Goal: Information Seeking & Learning: Find specific fact

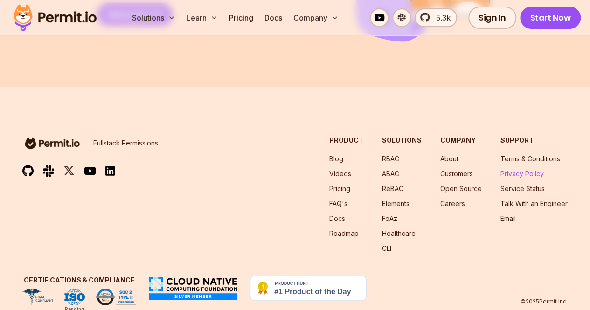
click at [526, 170] on link "Privacy Policy" at bounding box center [521, 174] width 43 height 8
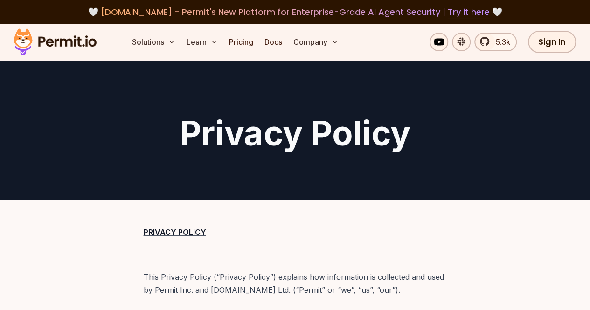
scroll to position [93, 0]
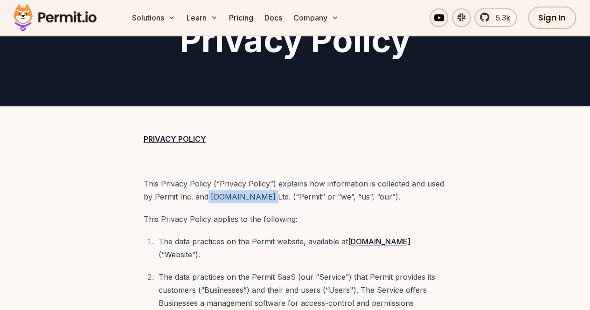
drag, startPoint x: 254, startPoint y: 198, endPoint x: 206, endPoint y: 196, distance: 47.6
click at [206, 196] on p "This Privacy Policy (“Privacy Policy”) explains how information is collected an…" at bounding box center [295, 190] width 303 height 26
copy p "[DOMAIN_NAME] Ltd."
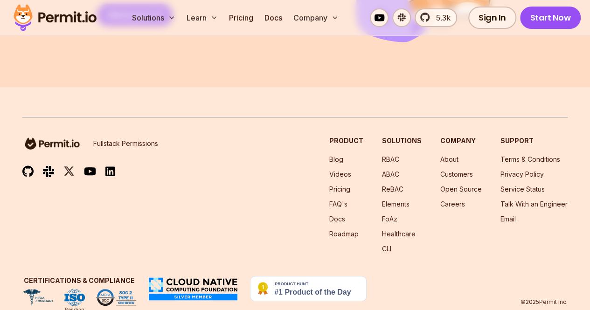
scroll to position [1779, 0]
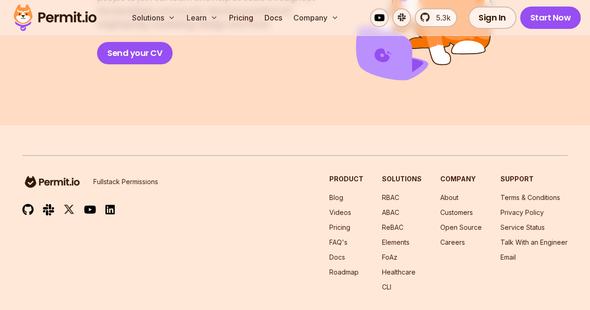
scroll to position [1779, 0]
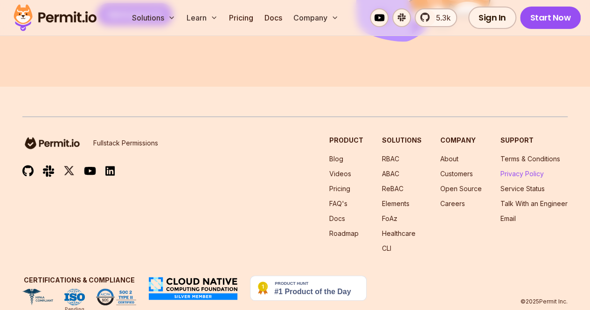
click at [519, 170] on link "Privacy Policy" at bounding box center [521, 174] width 43 height 8
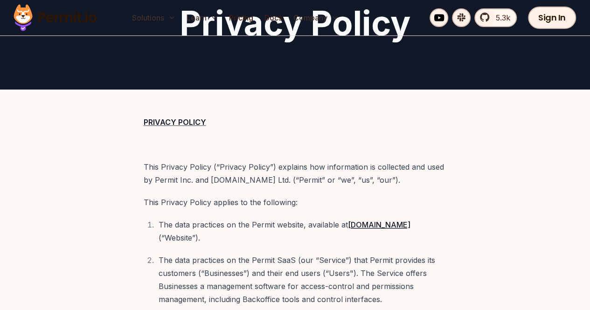
scroll to position [187, 0]
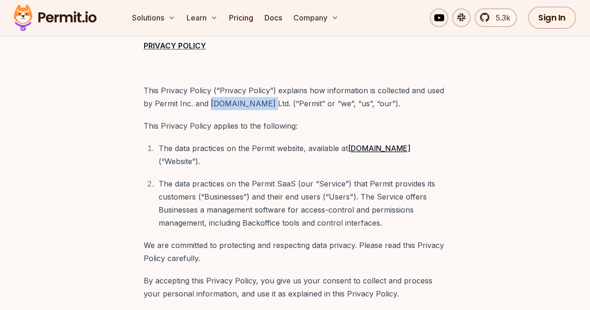
drag, startPoint x: 253, startPoint y: 104, endPoint x: 207, endPoint y: 103, distance: 46.2
click at [207, 103] on p "This Privacy Policy (“Privacy Policy”) explains how information is collected an…" at bounding box center [295, 97] width 303 height 26
copy p "[DOMAIN_NAME] Ltd."
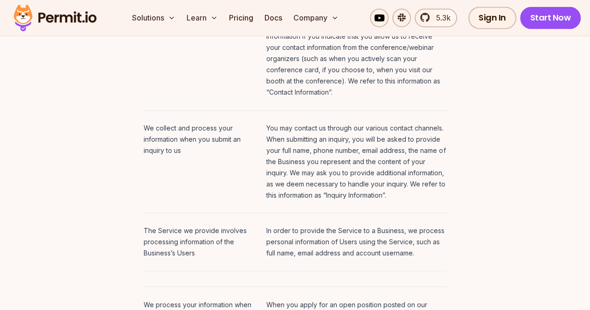
scroll to position [933, 0]
